Goal: Task Accomplishment & Management: Use online tool/utility

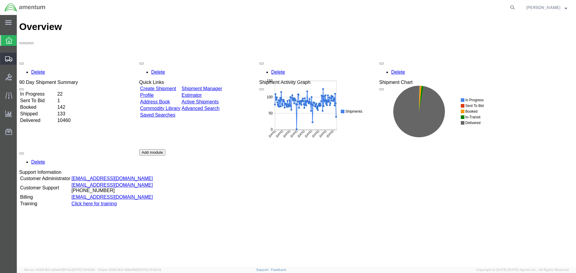
click at [0, 0] on span "Create Shipment" at bounding box center [0, 0] width 0 height 0
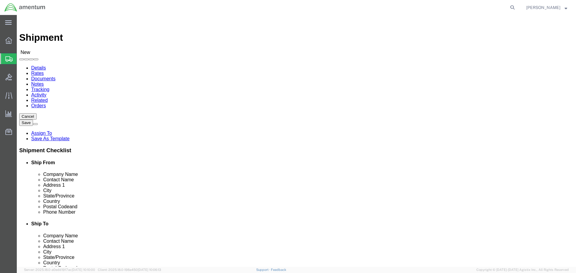
select select
type input "EFO"
select select "49831"
select select "[GEOGRAPHIC_DATA]"
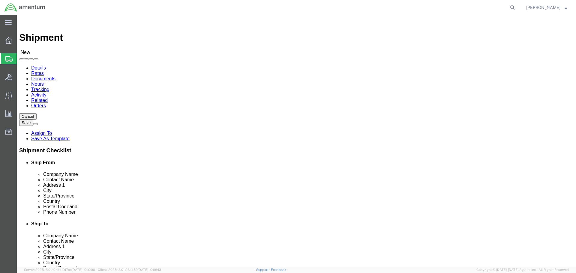
drag, startPoint x: 172, startPoint y: 212, endPoint x: 10, endPoint y: 233, distance: 162.9
click html "Shipment New Details Rates Documents Notes Tracking Activity Related Orders Can…"
paste input "[PERSON_NAME].[PERSON_NAME]@associates."
type input "[PERSON_NAME][EMAIL_ADDRESS][PERSON_NAME][DOMAIN_NAME]"
drag, startPoint x: 311, startPoint y: 114, endPoint x: 329, endPoint y: 115, distance: 18.0
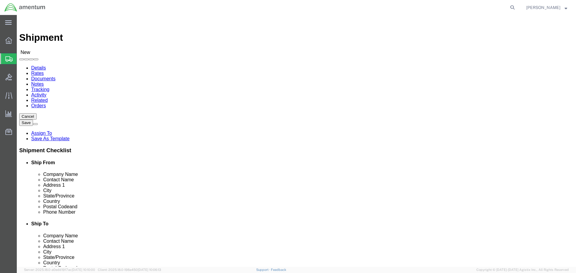
click input "text"
type input "PRECISION"
click div "- PRECISION AVIATION GROUP INC - ([PERSON_NAME]) [STREET_ADDRESS]"
select select "GA"
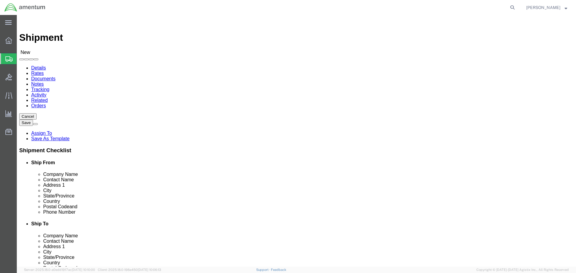
type input "PRECISION AVIATION GROUP INC"
click input "text"
type input ","
click input "text"
type input "K"
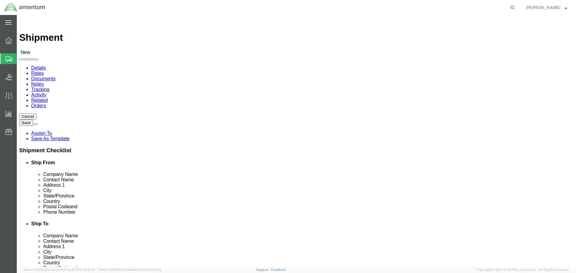
drag, startPoint x: 351, startPoint y: 122, endPoint x: 299, endPoint y: 123, distance: 52.2
click div "CORES CBP0041629"
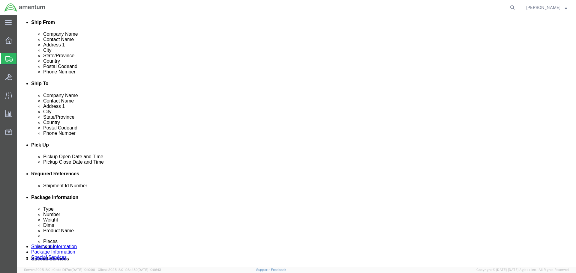
scroll to position [210, 0]
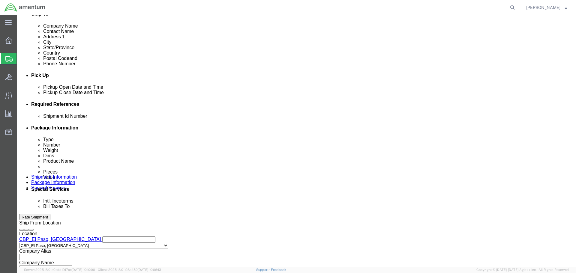
type input "CORES CBP0041629"
click button "Add reference"
click input "text"
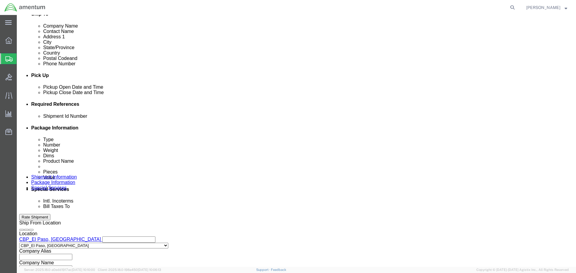
paste input "CORES CBP0041629"
type input "CORES CBP0041629"
select select "CUSTREF"
paste input "CORES CBP0041629"
type input "CORES CBP0041629"
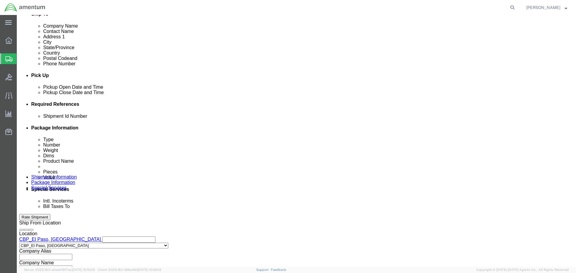
select select "DELNUM"
type input "CBP"
click input "CORES CBP0041629"
select select "DEPT"
select select "PROJNUM"
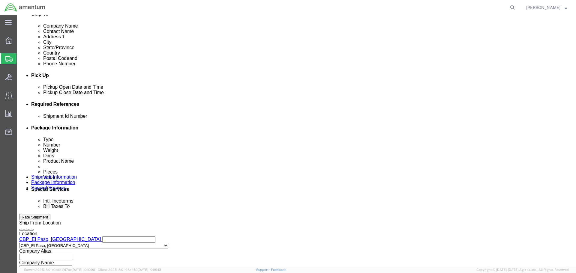
scroll to position [0, 9]
type input "6118.03.03.2219.000.NLS.0000"
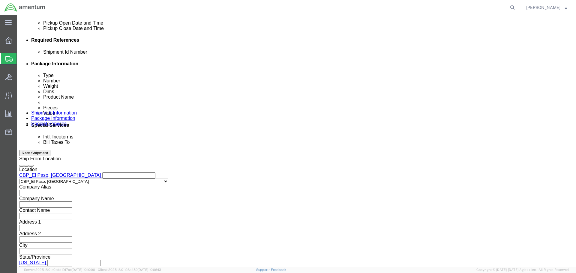
scroll to position [275, 0]
click button "Continue"
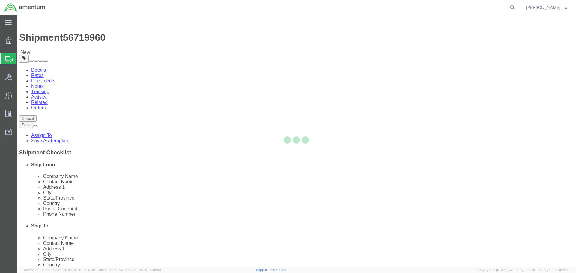
select select "CBOX"
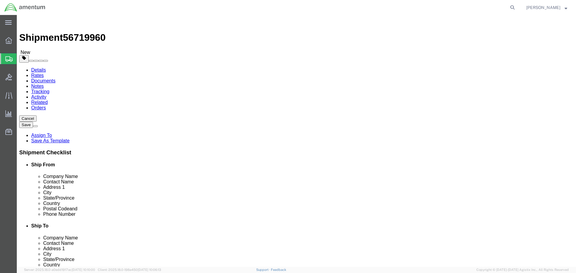
click input "1"
type input "18"
type input "14"
type input "12"
type input "25"
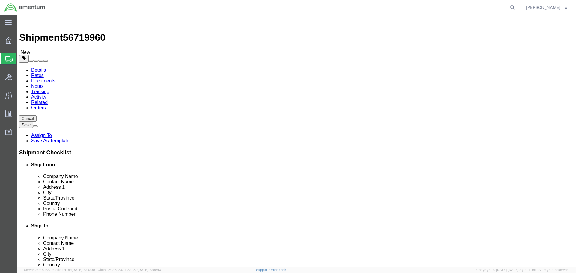
click link "Add Content"
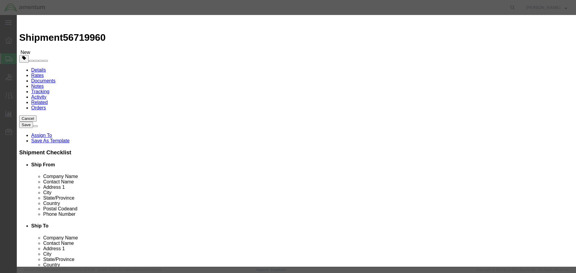
click input "text"
type input "AIRCRAFT PARTS"
type input "1"
type input "100"
select select "USD"
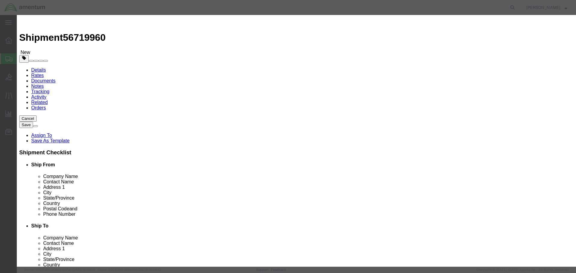
click button "Save & Close"
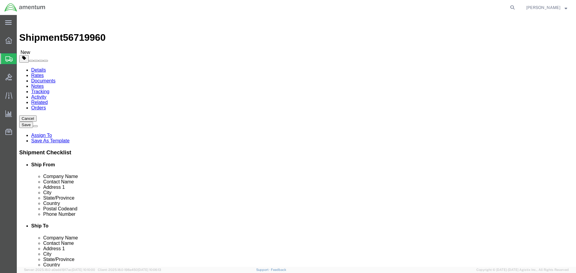
click button "Rate Shipment"
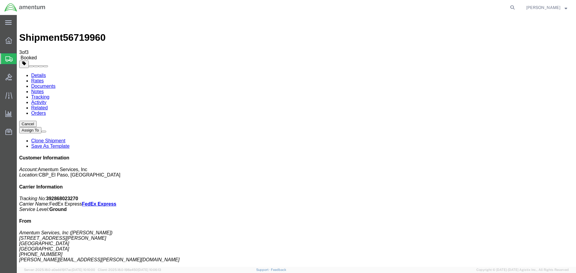
click at [65, 138] on link "Clone Shipment" at bounding box center [48, 140] width 34 height 5
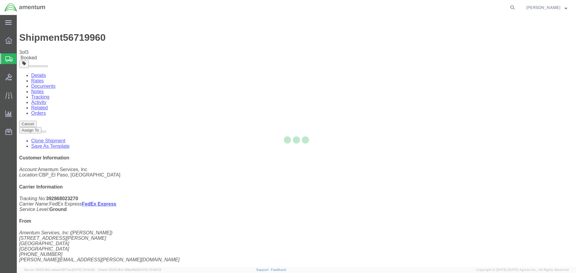
select select "49831"
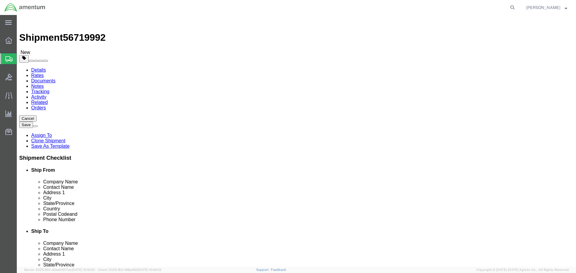
click input "CORES CBP0041629"
drag, startPoint x: 377, startPoint y: 125, endPoint x: 276, endPoint y: 124, distance: 101.4
click div "Contact Name CORES CBP0041806"
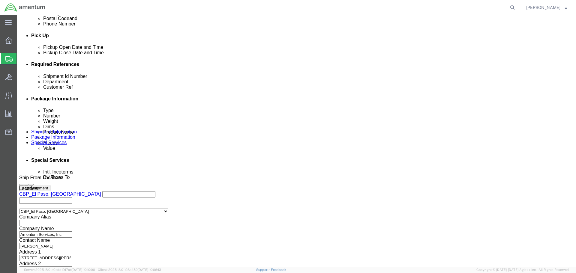
scroll to position [275, 0]
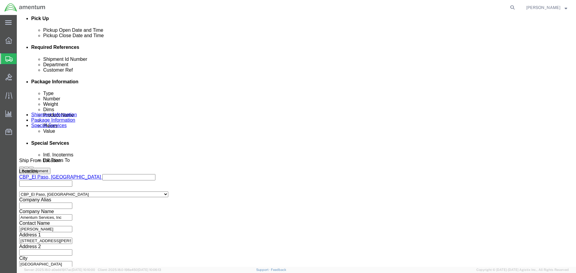
type input "CORES CBP0041806"
drag, startPoint x: 129, startPoint y: 94, endPoint x: 11, endPoint y: 88, distance: 117.5
click div "Shipment Id Number CORES CBP0041629 Select Account Type Activity ID Airline App…"
paste input "806"
type input "CORES CBP0041806"
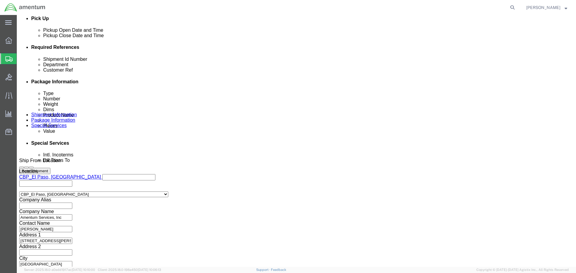
paste input "806"
type input "CORES CBP0041806"
click button "Continue"
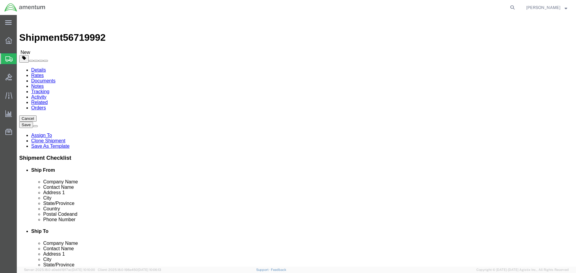
click input "1"
type input "20"
type input "12"
type input "13"
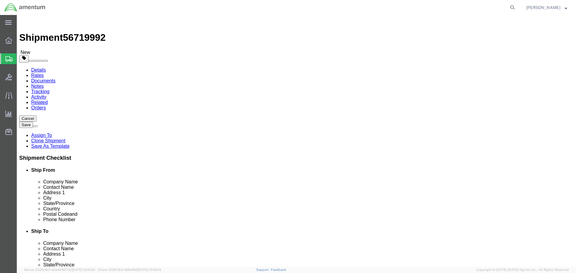
click button "Rate Shipment"
